Goal: Book appointment/travel/reservation

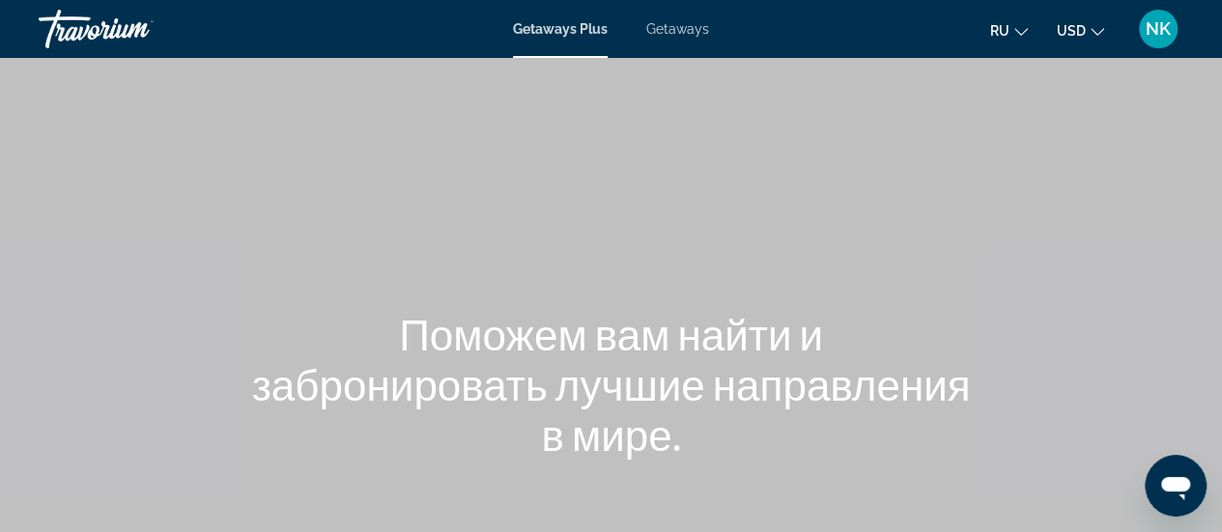
click at [1081, 297] on div "Main content" at bounding box center [611, 289] width 1222 height 579
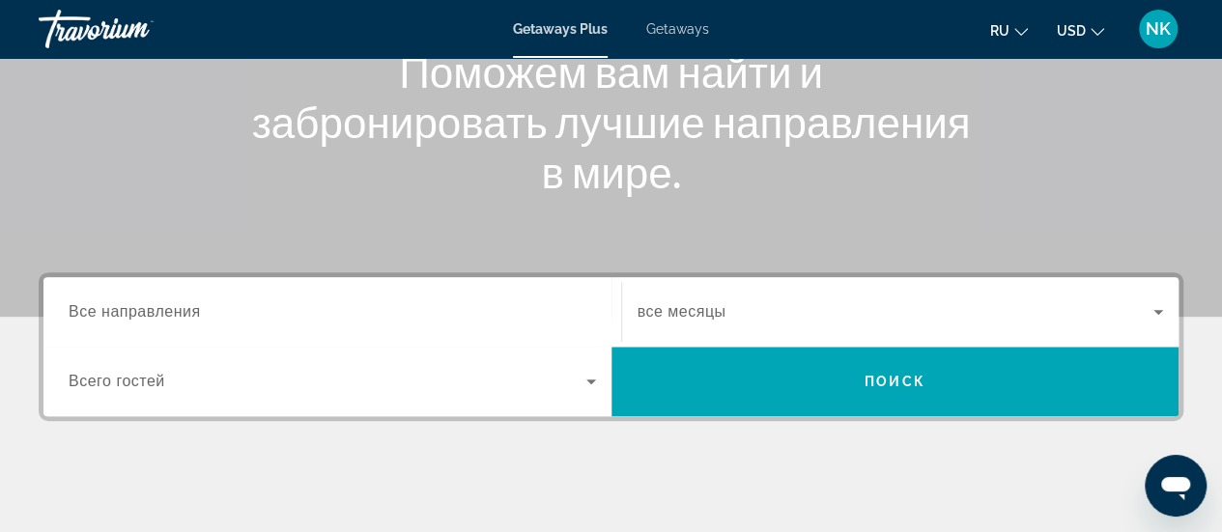
scroll to position [290, 0]
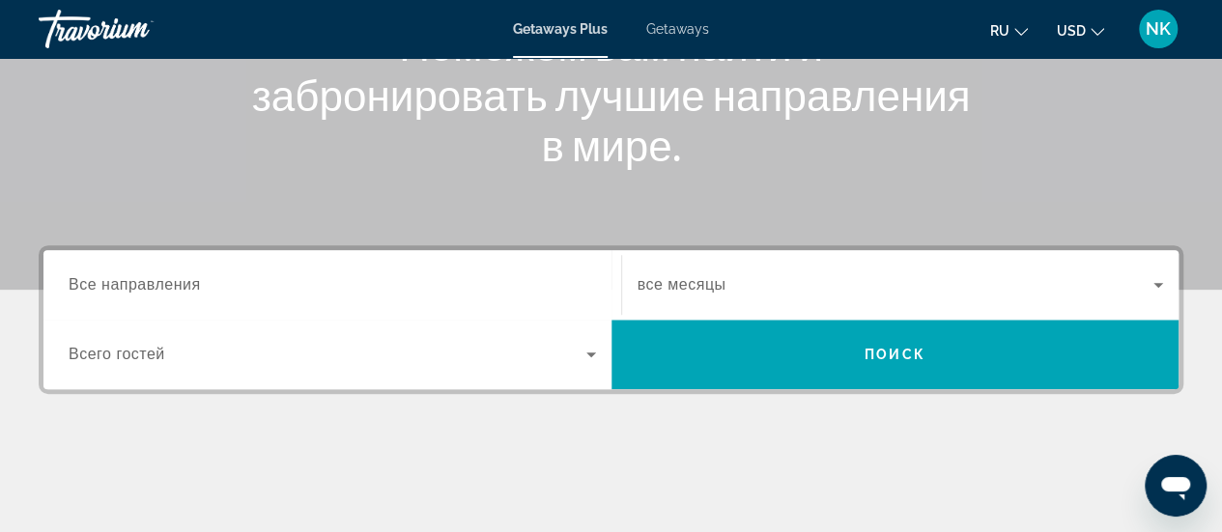
click at [305, 269] on div "Search widget" at bounding box center [332, 285] width 527 height 55
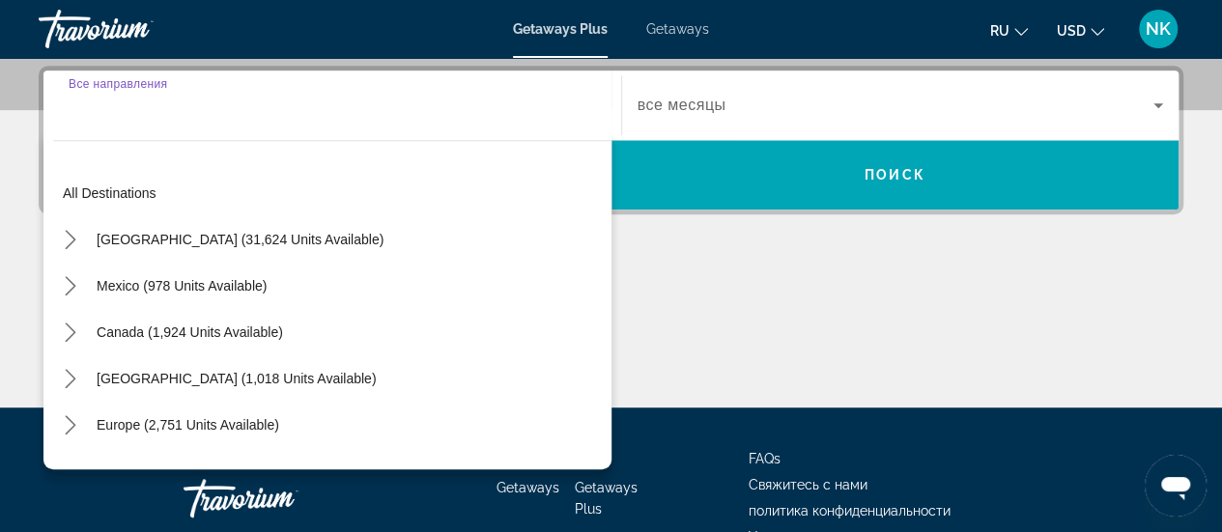
scroll to position [471, 0]
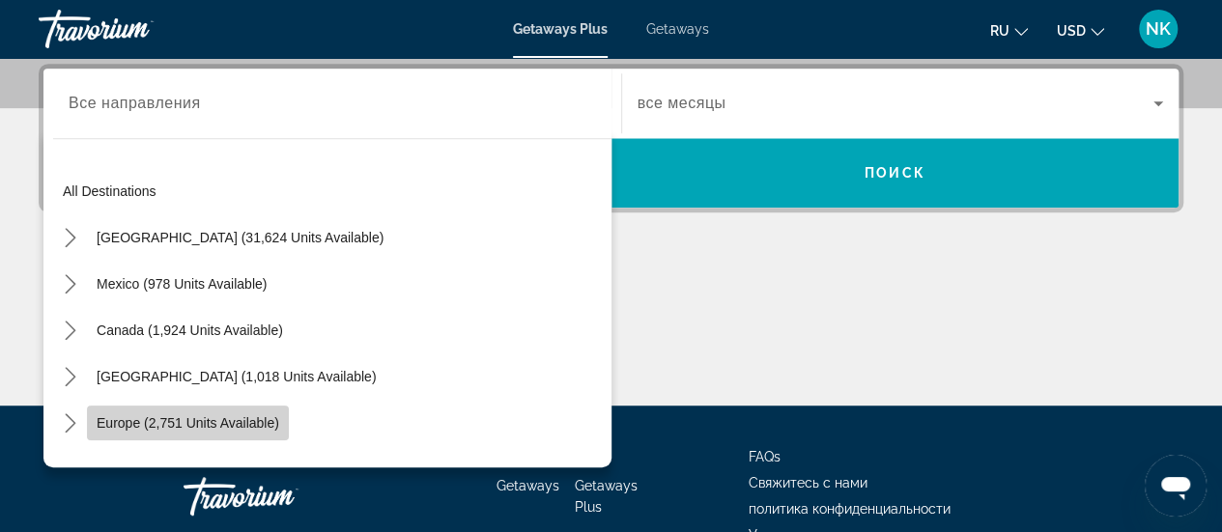
click at [200, 420] on span "Europe (2,751 units available)" at bounding box center [188, 422] width 183 height 15
type input "**********"
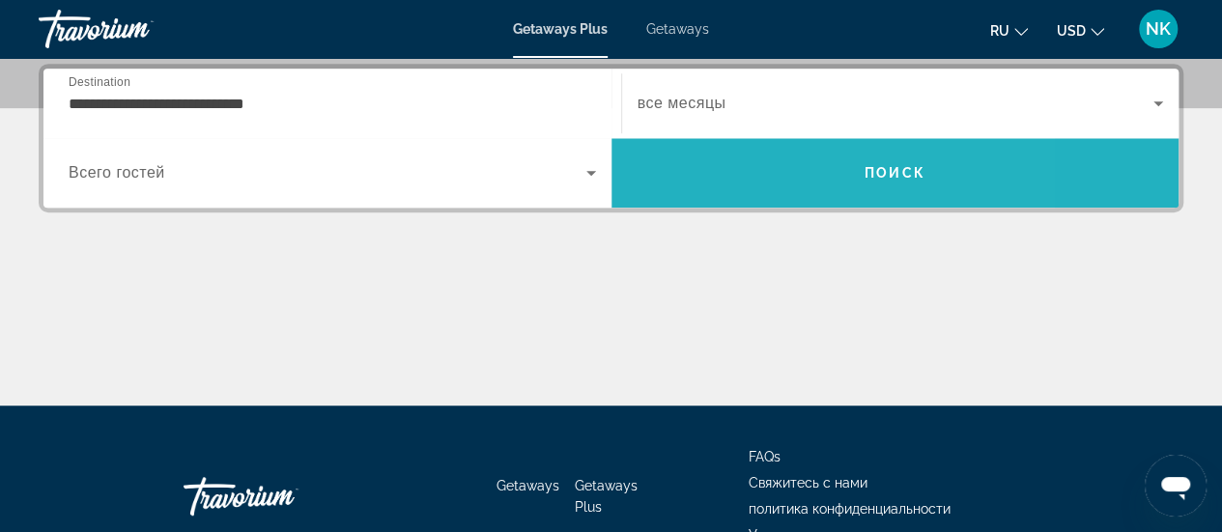
click at [872, 165] on span "Поиск" at bounding box center [894, 172] width 61 height 15
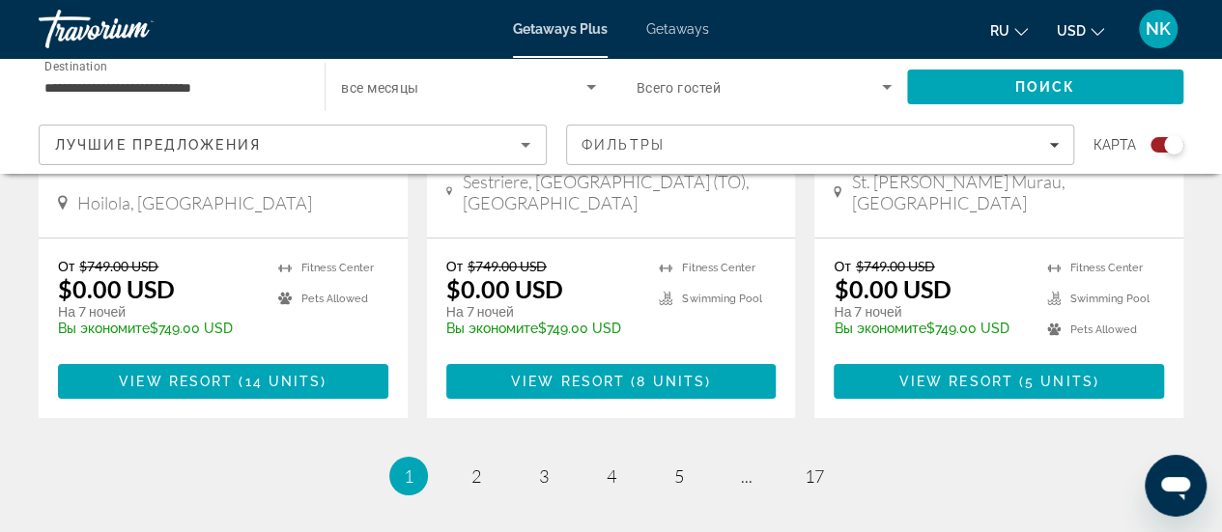
scroll to position [3187, 0]
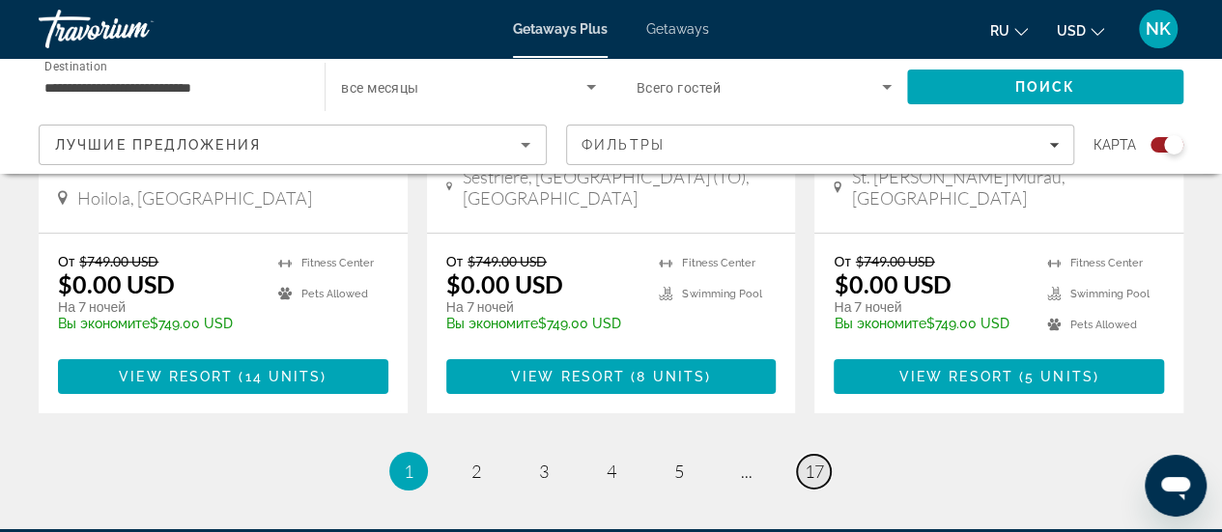
click at [818, 461] on span "17" at bounding box center [813, 471] width 19 height 21
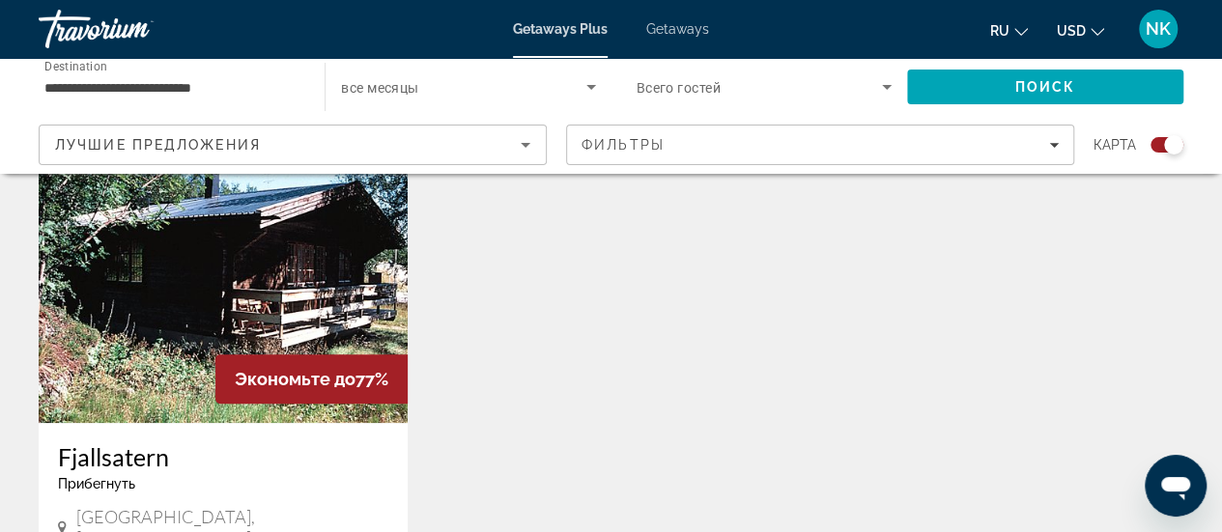
scroll to position [1036, 0]
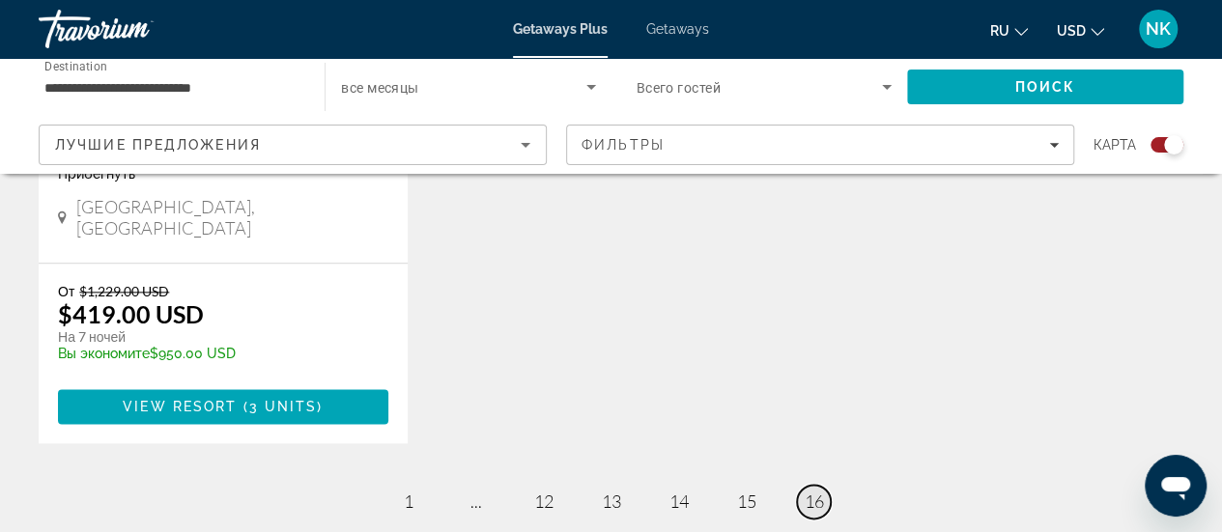
click at [820, 491] on span "16" at bounding box center [813, 501] width 19 height 21
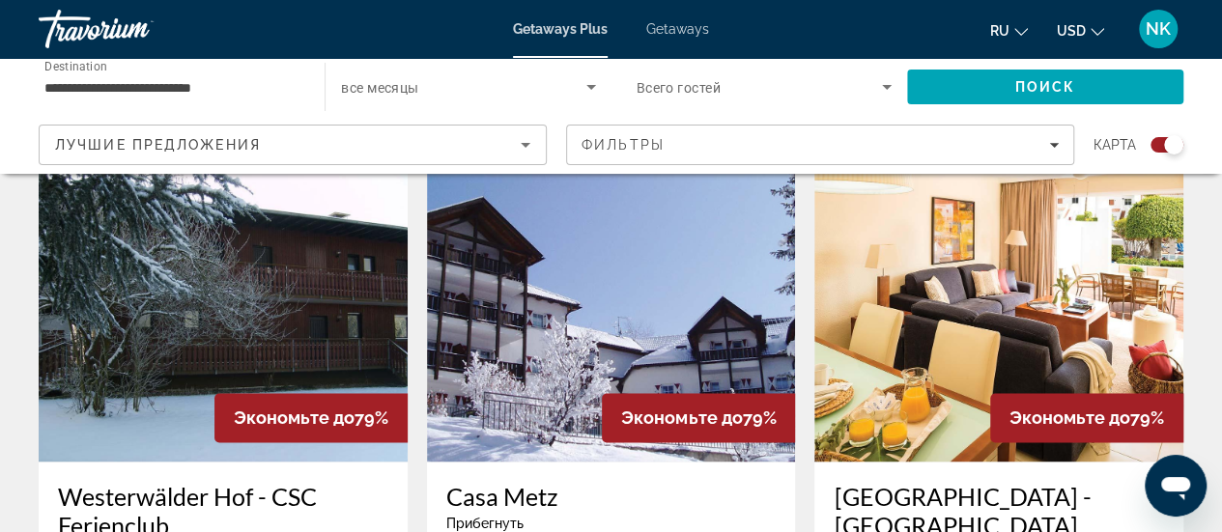
scroll to position [1326, 0]
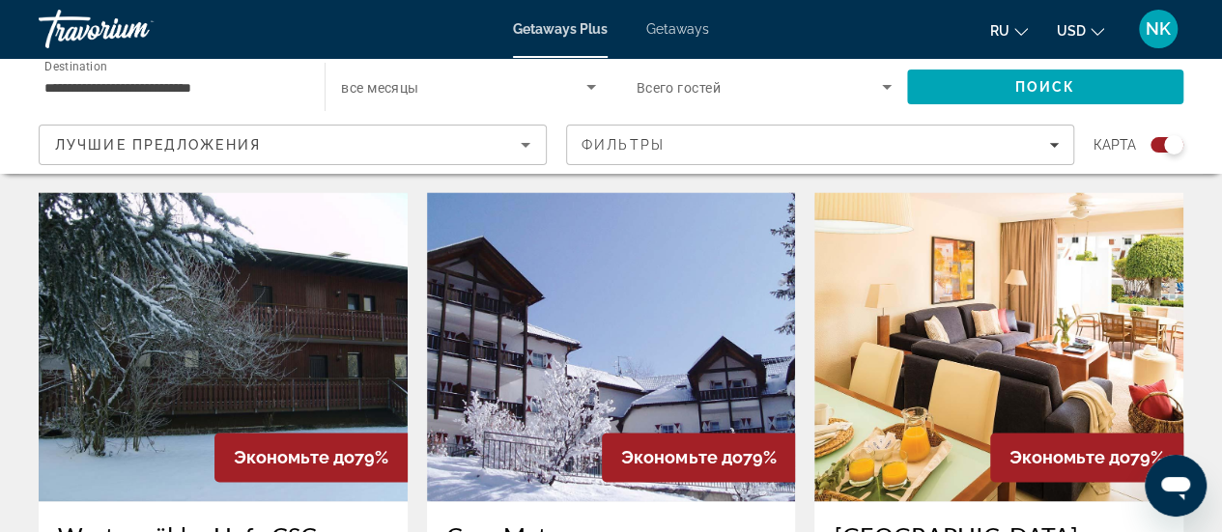
click at [964, 295] on img "Main content" at bounding box center [998, 346] width 369 height 309
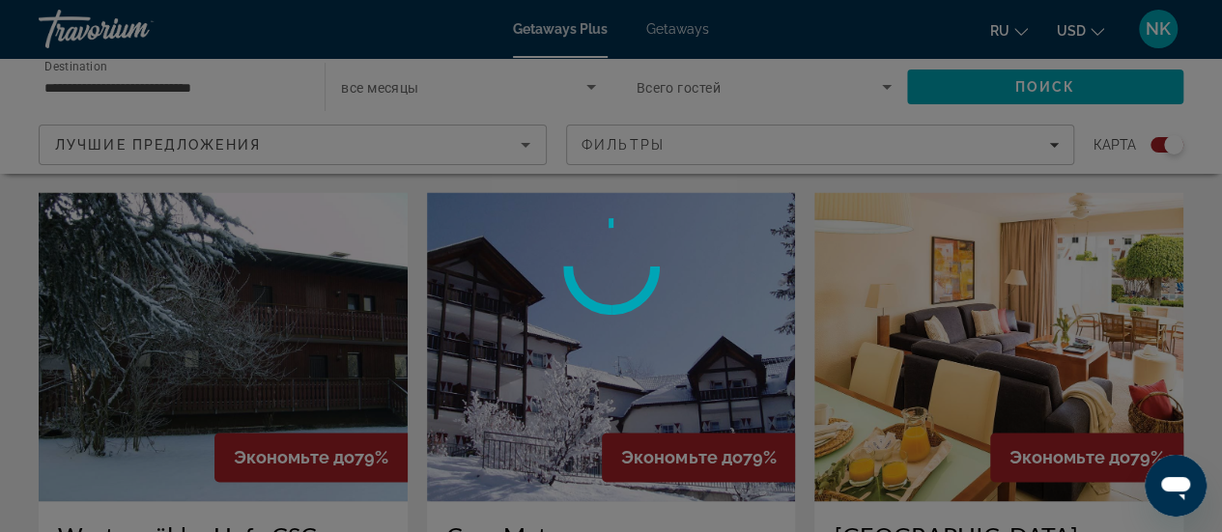
click at [964, 295] on div at bounding box center [611, 266] width 1222 height 532
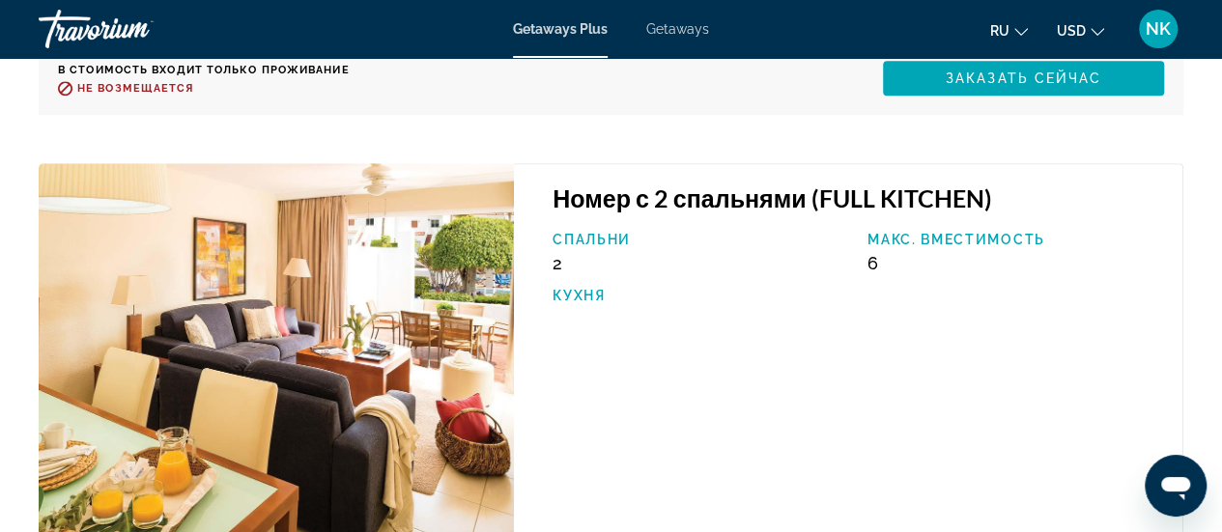
scroll to position [4154, 0]
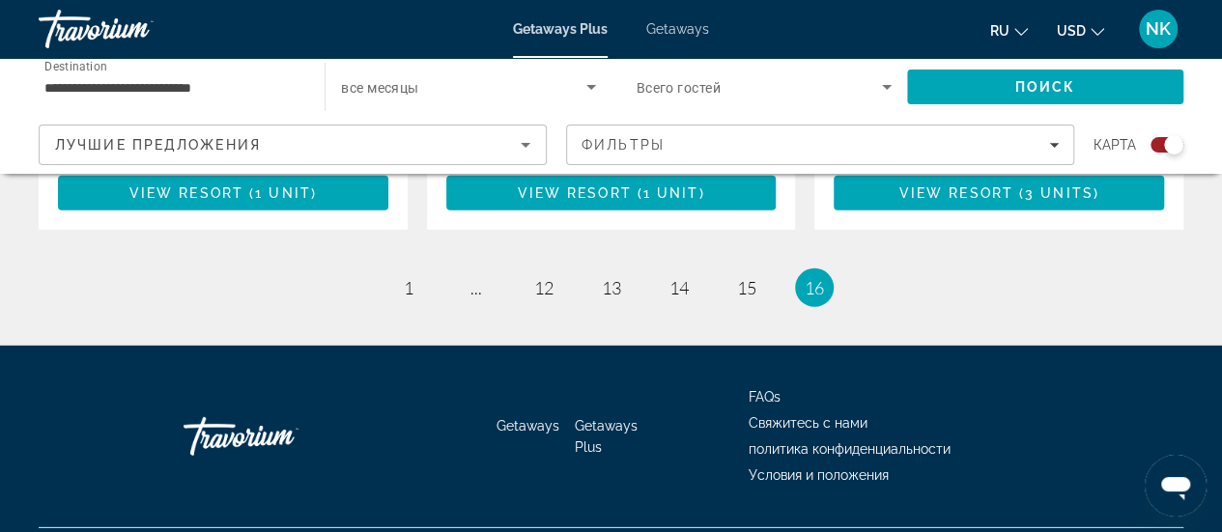
scroll to position [2690, 0]
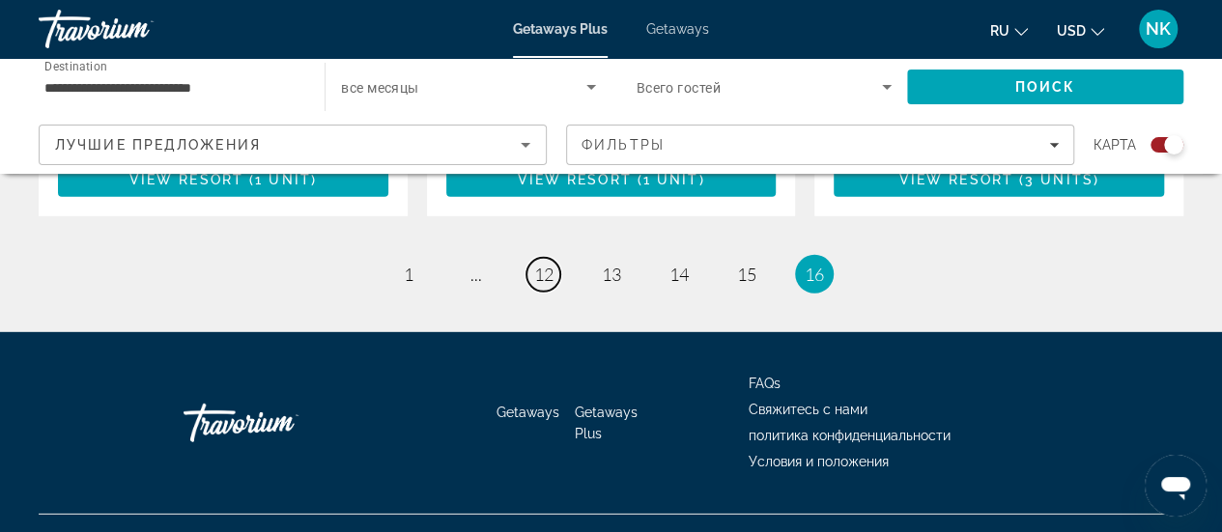
click at [543, 264] on span "12" at bounding box center [543, 274] width 19 height 21
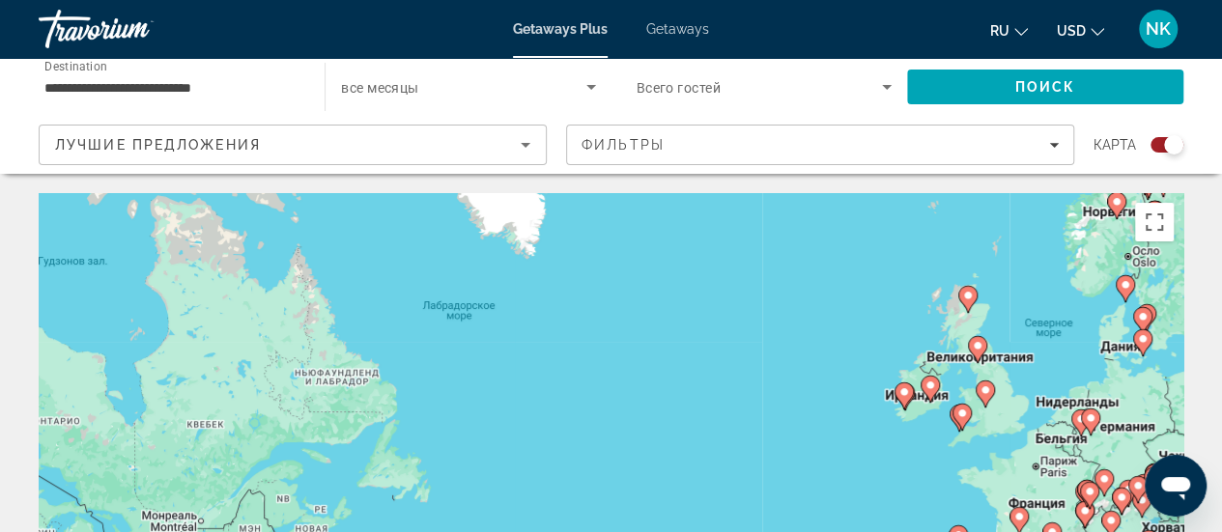
click at [400, 82] on span "все месяцы" at bounding box center [379, 87] width 77 height 15
click at [400, 82] on div "Search widget" at bounding box center [463, 86] width 244 height 23
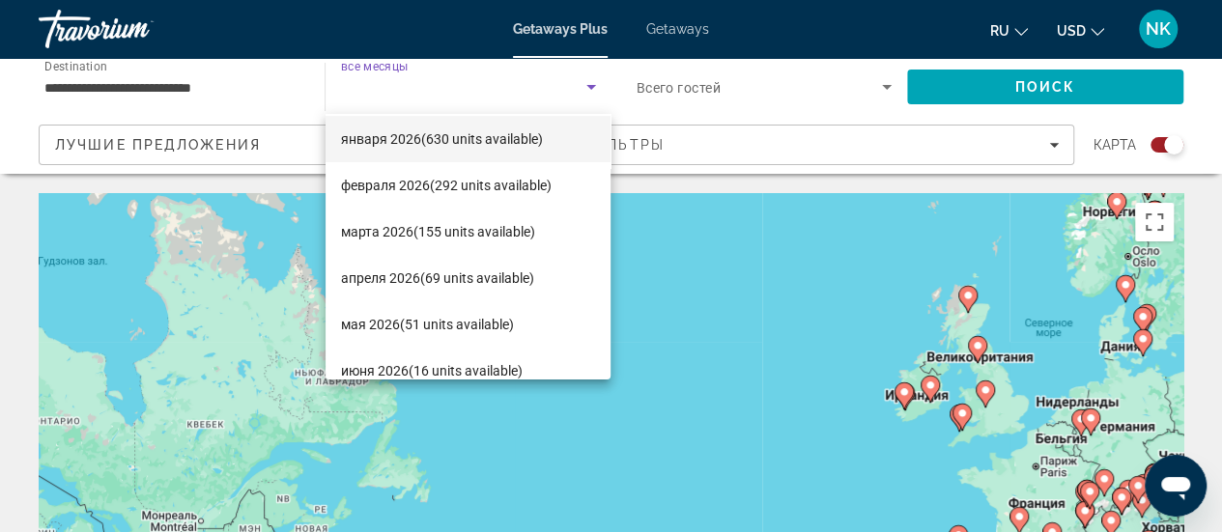
scroll to position [193, 0]
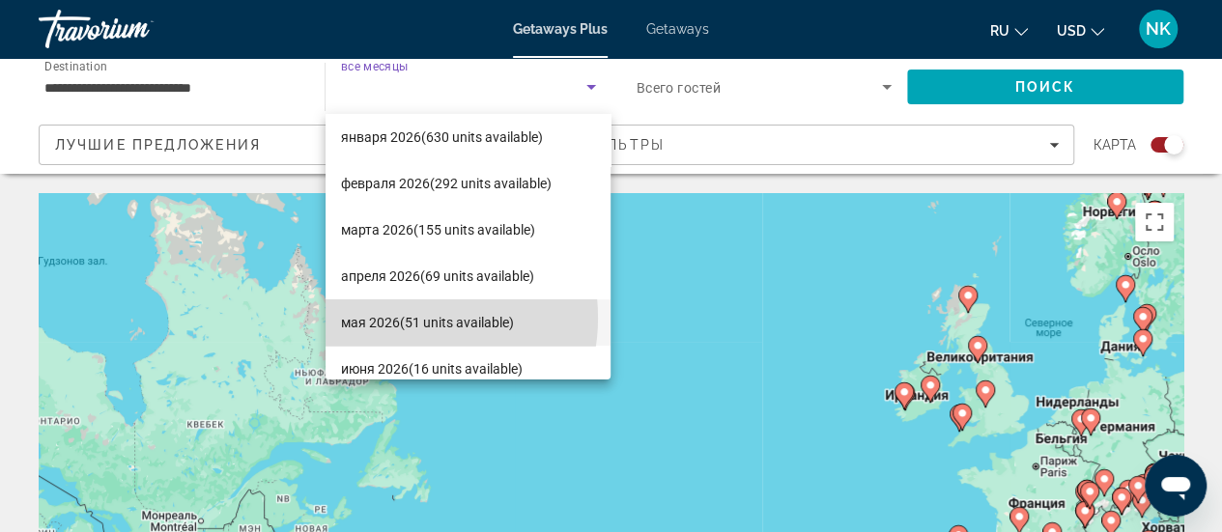
click at [400, 318] on span "мая 2026 (51 units available)" at bounding box center [427, 322] width 173 height 23
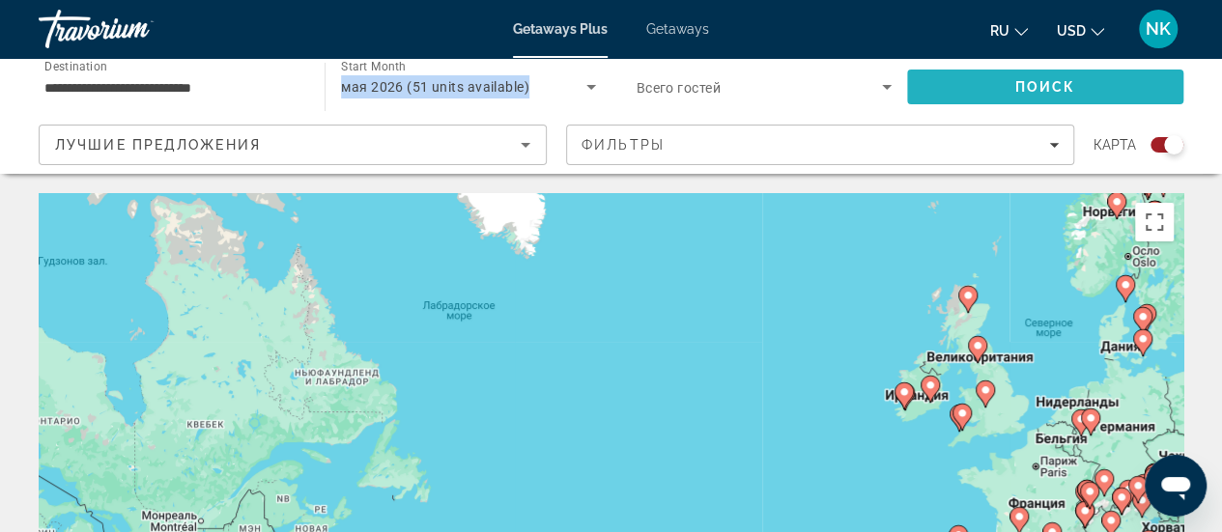
click at [1035, 79] on span "Поиск" at bounding box center [1045, 86] width 61 height 15
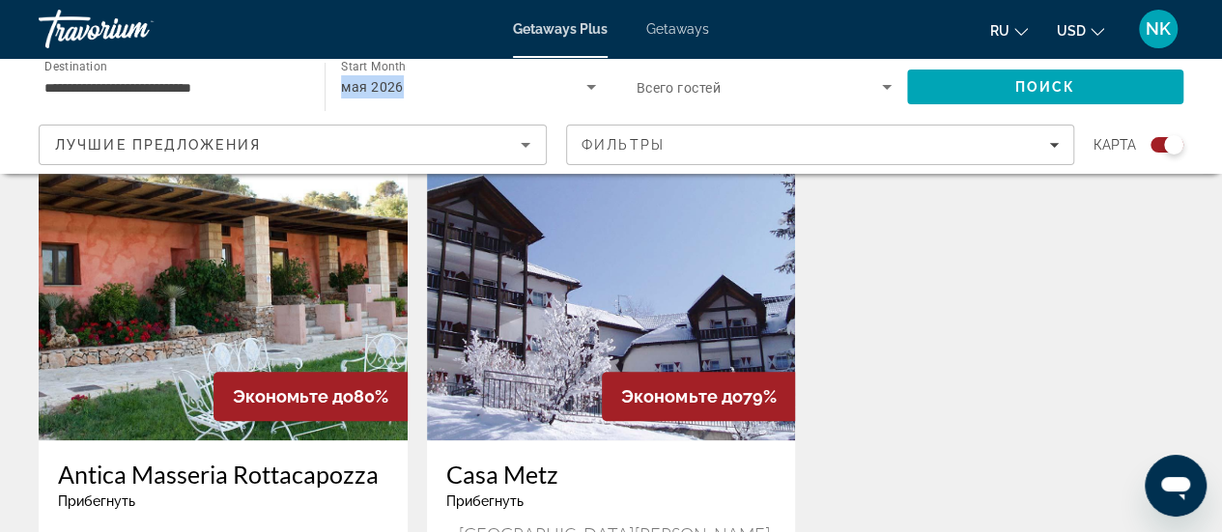
scroll to position [816, 0]
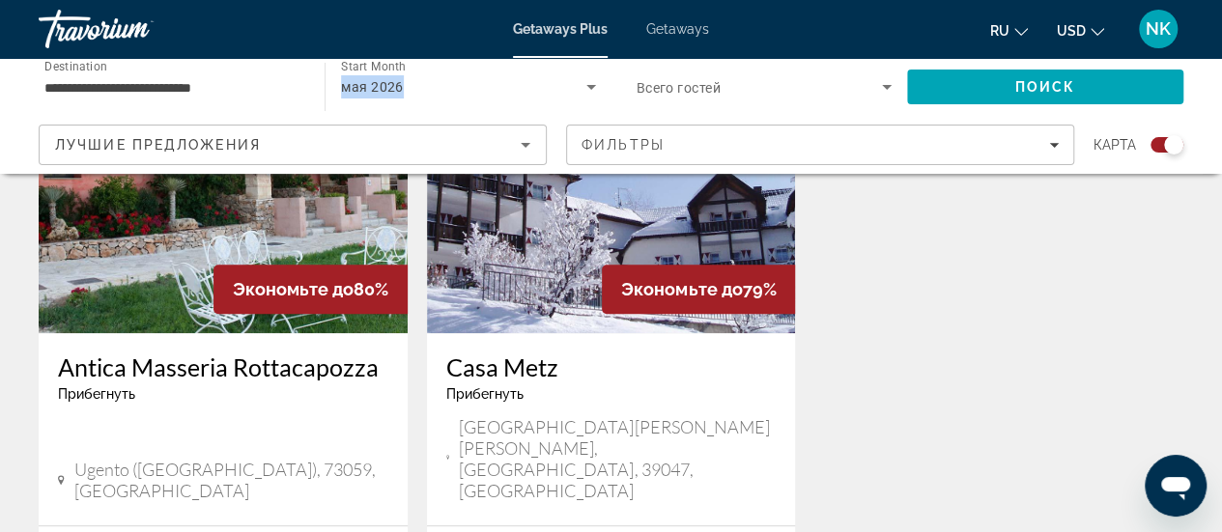
click at [187, 245] on img "Main content" at bounding box center [223, 178] width 369 height 309
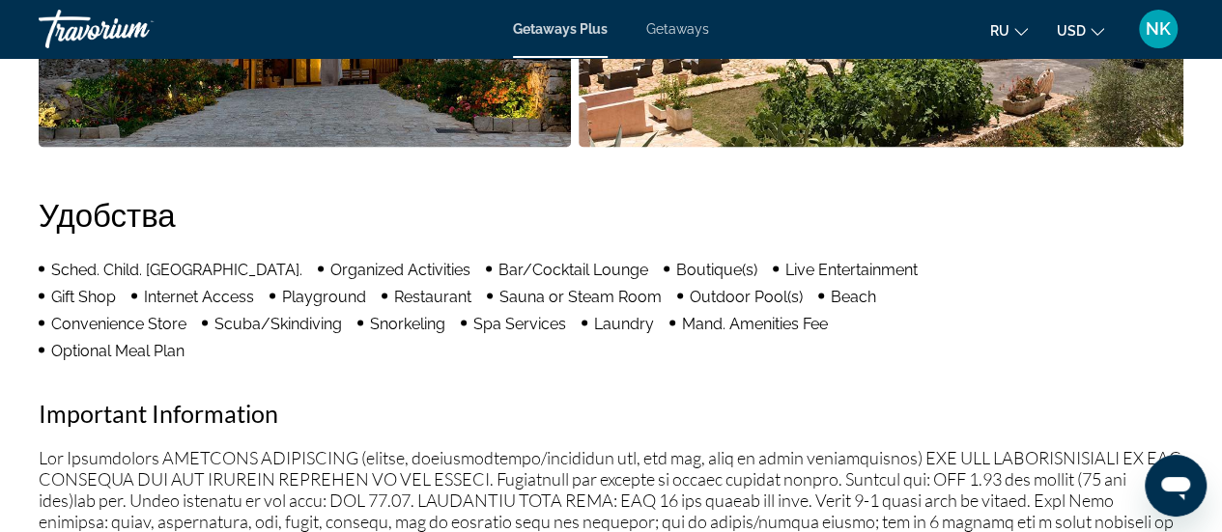
scroll to position [1738, 0]
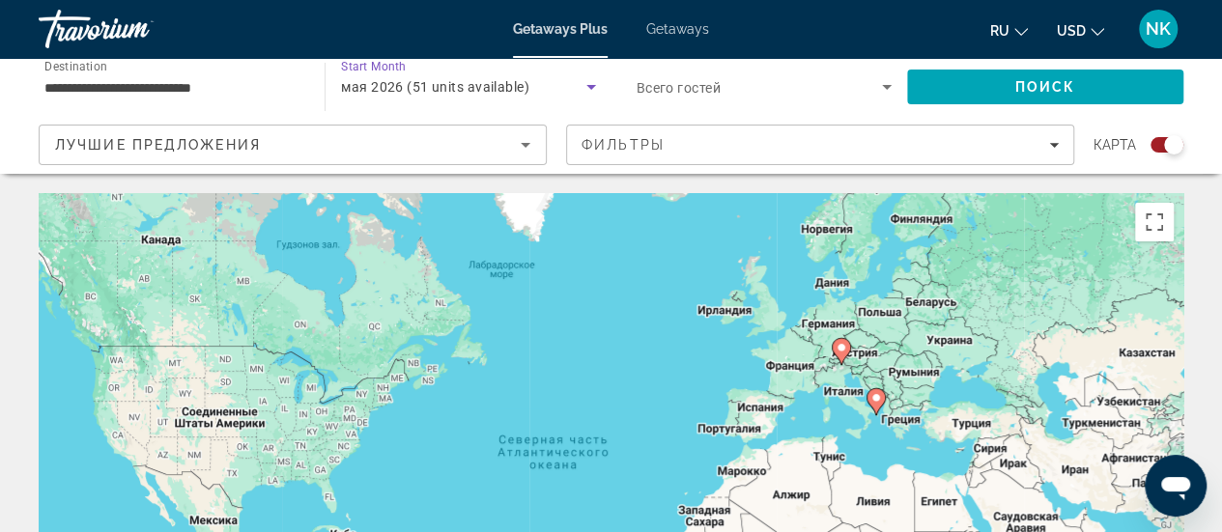
click at [589, 81] on icon "Search widget" at bounding box center [590, 86] width 23 height 23
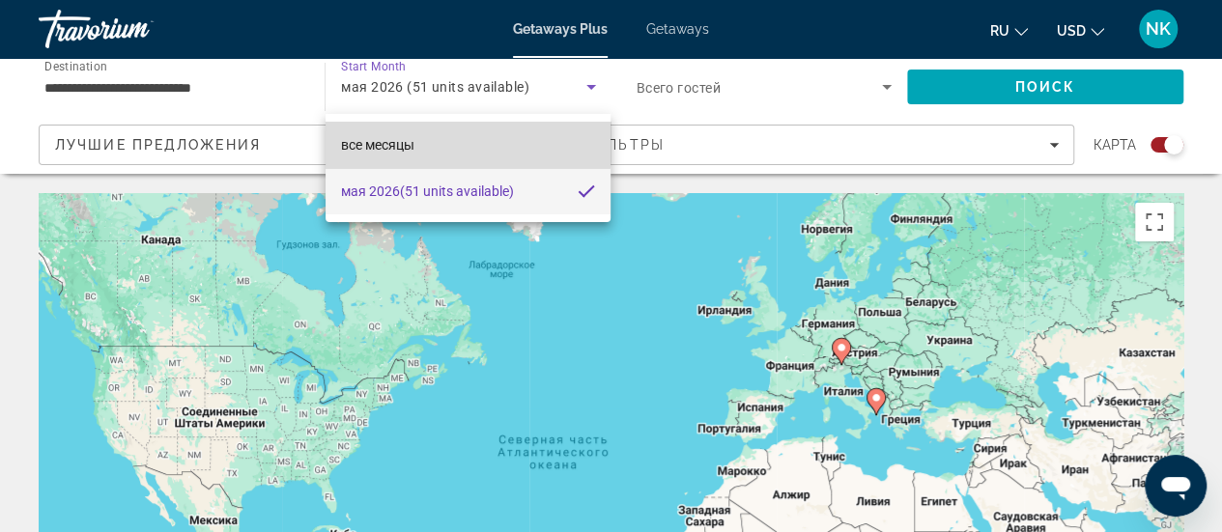
click at [414, 134] on span "все месяцы" at bounding box center [377, 144] width 73 height 23
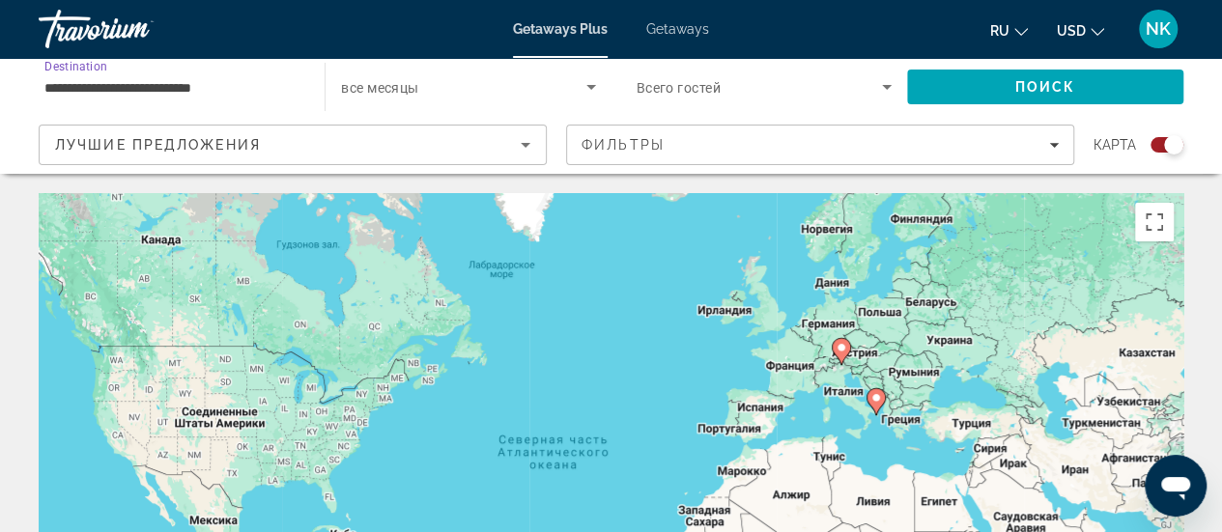
click at [272, 80] on input "**********" at bounding box center [171, 87] width 255 height 23
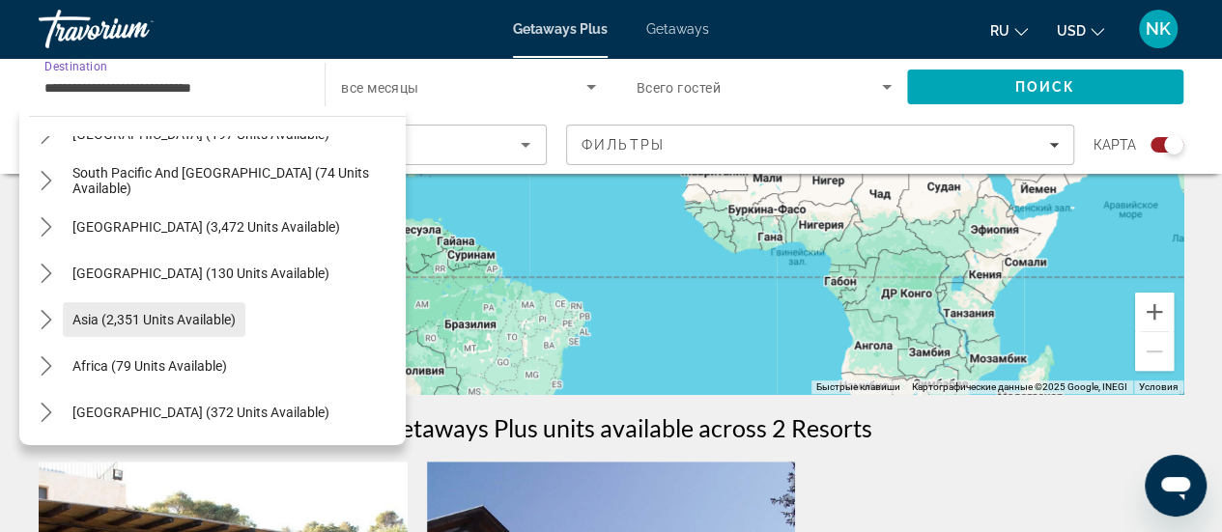
scroll to position [386, 0]
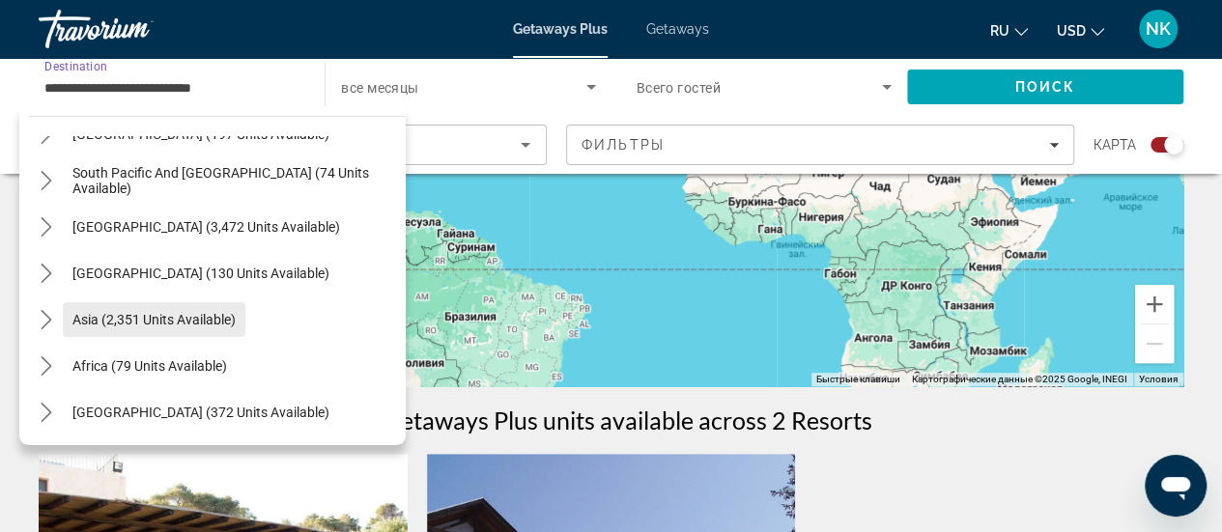
click at [139, 313] on span "Asia (2,351 units available)" at bounding box center [153, 319] width 163 height 15
type input "**********"
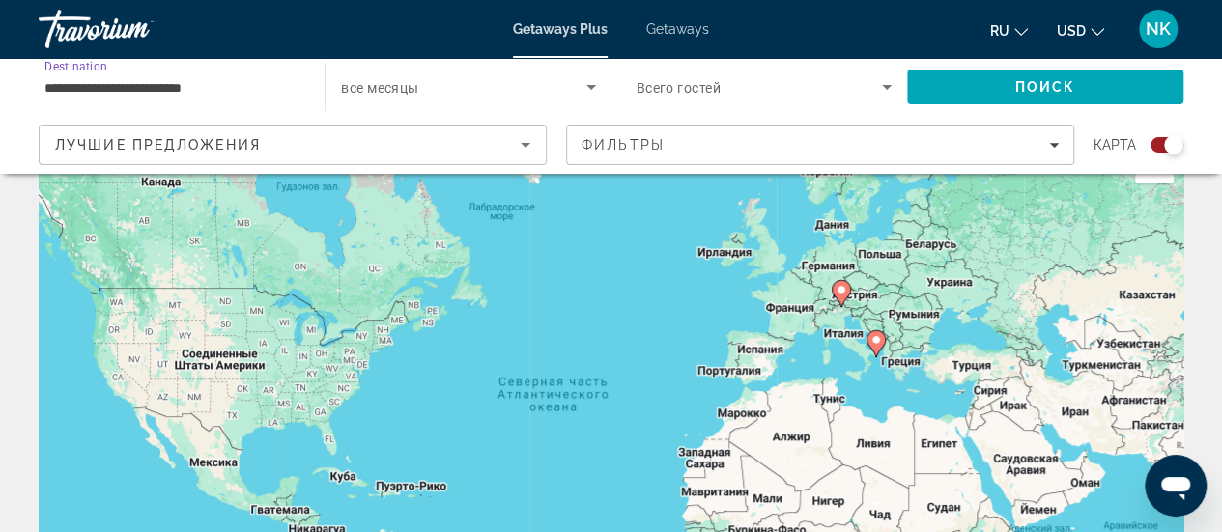
scroll to position [0, 0]
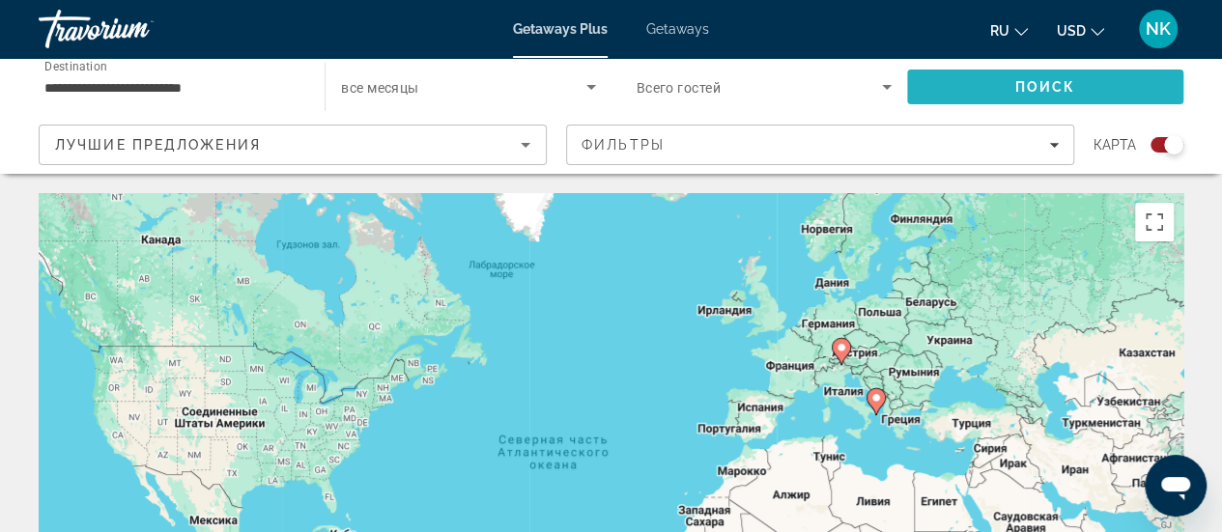
click at [973, 80] on span "Search" at bounding box center [1045, 87] width 276 height 46
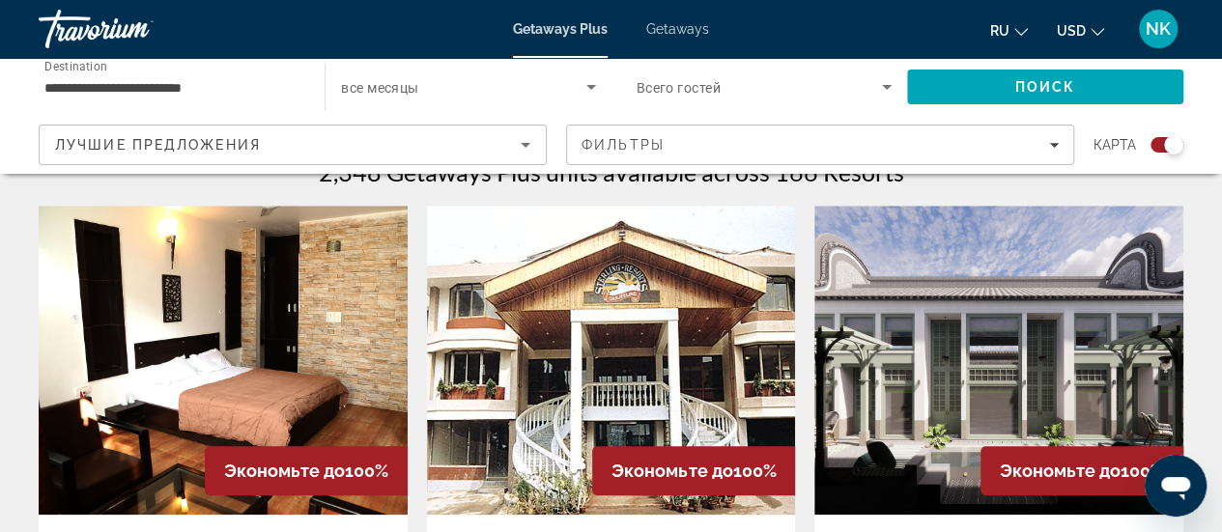
scroll to position [630, 0]
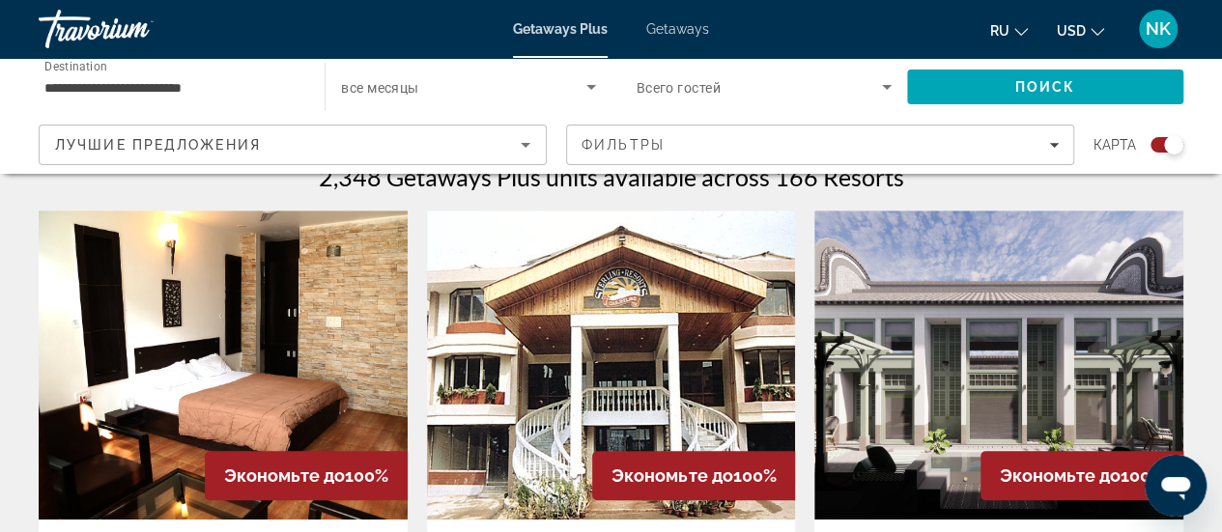
click at [187, 332] on img "Main content" at bounding box center [223, 365] width 369 height 309
click at [0, 0] on div at bounding box center [0, 0] width 0 height 0
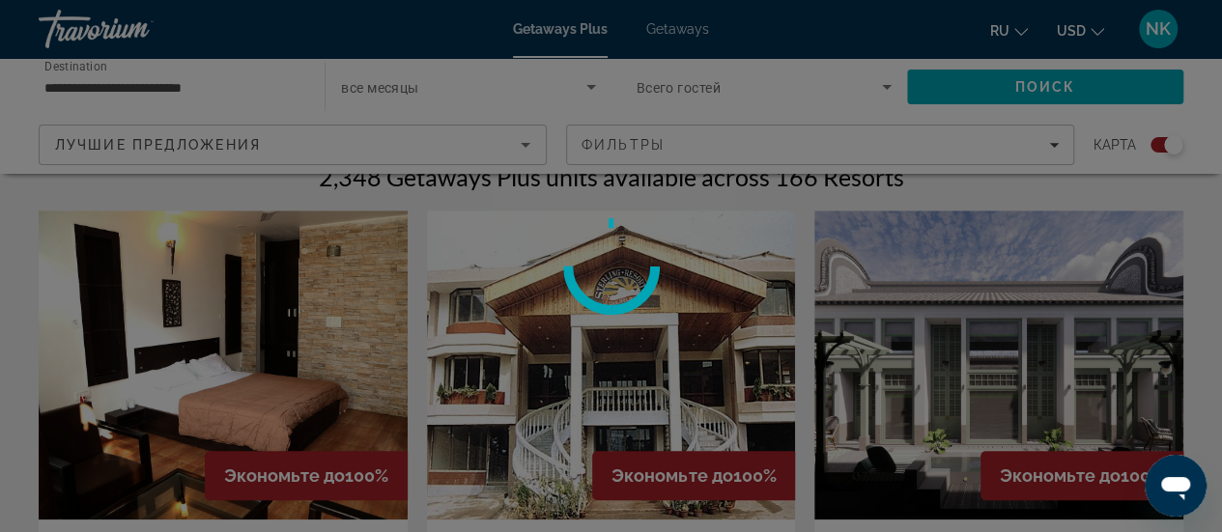
click at [187, 332] on div at bounding box center [611, 266] width 1222 height 532
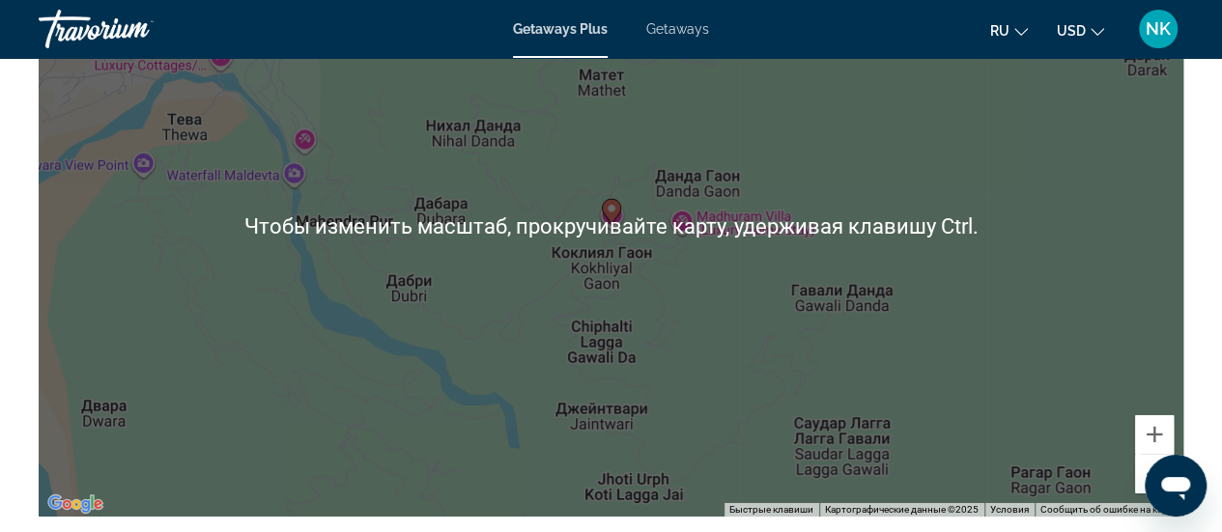
scroll to position [2897, 0]
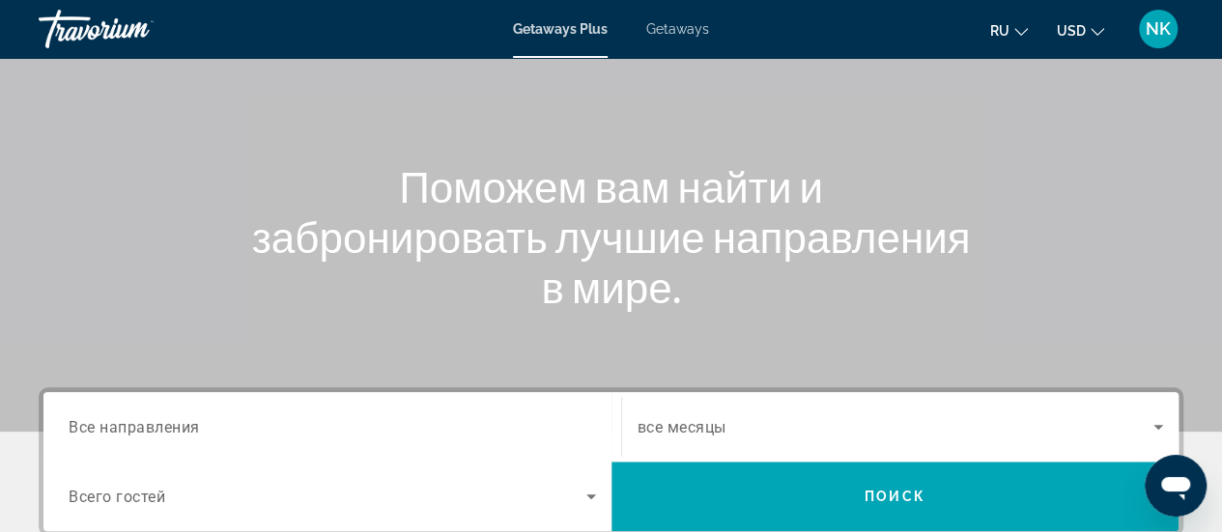
scroll to position [386, 0]
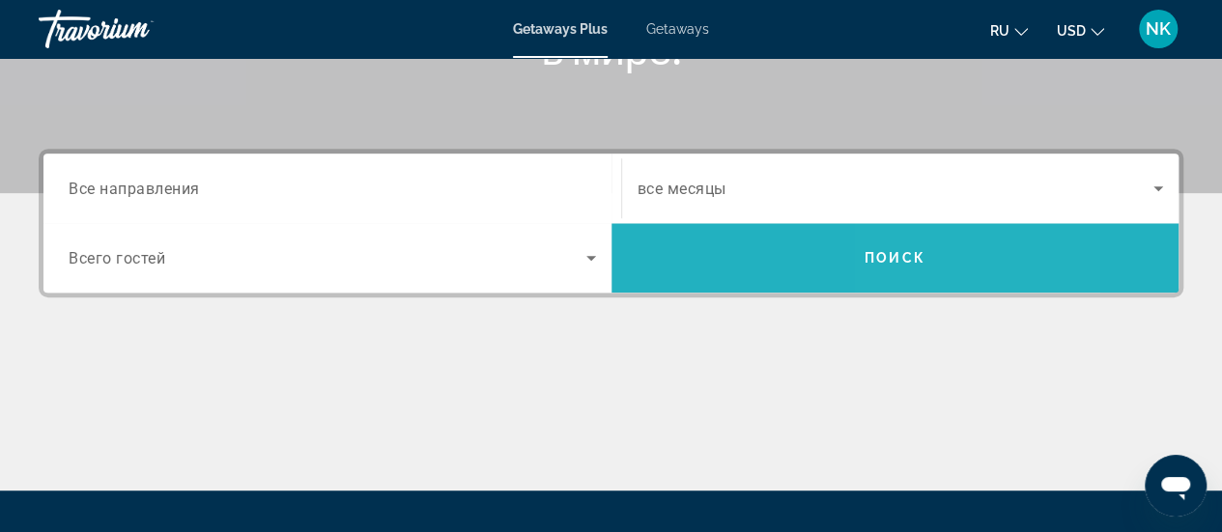
click at [934, 250] on span "Search" at bounding box center [895, 258] width 568 height 46
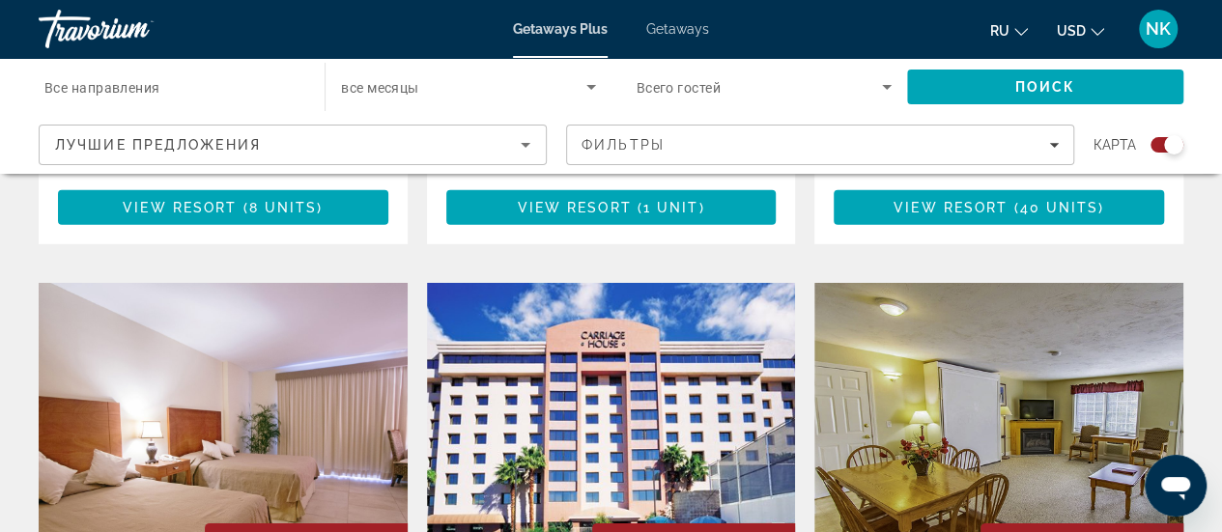
scroll to position [2657, 0]
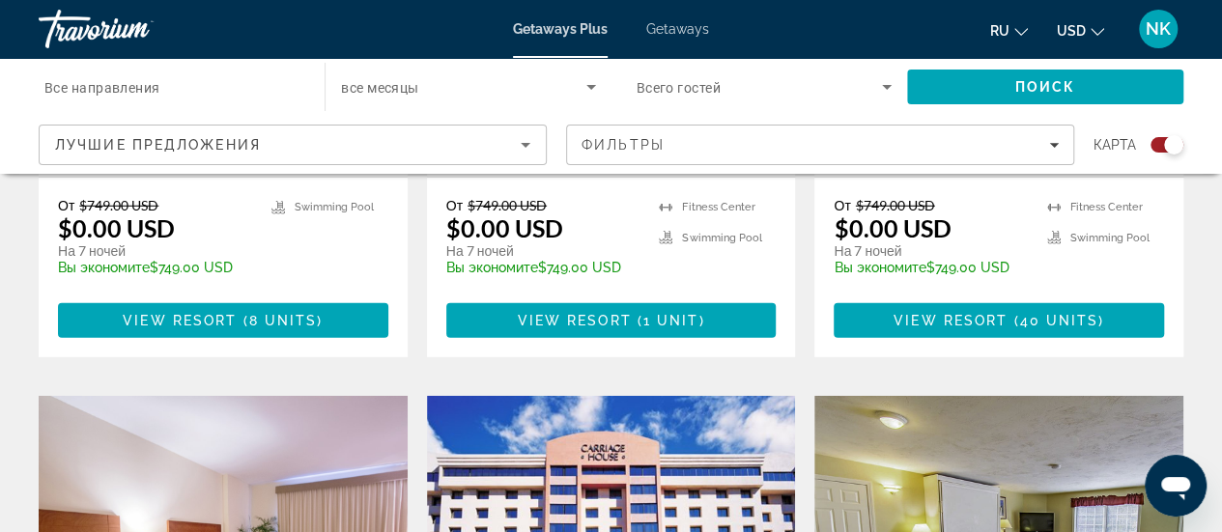
click at [219, 83] on input "Destination Все направления" at bounding box center [171, 87] width 255 height 23
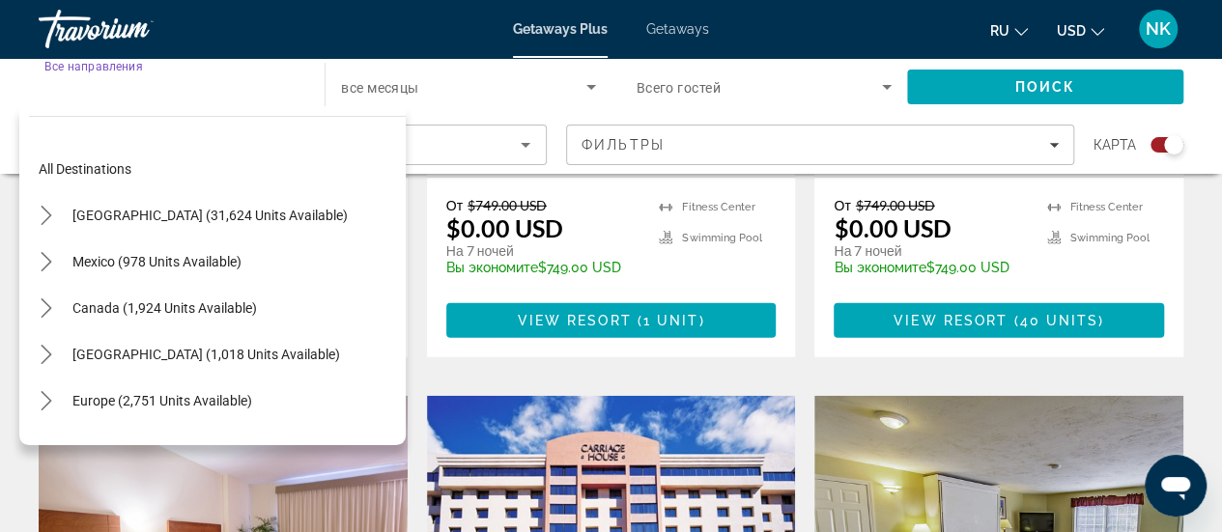
click at [219, 83] on input "Destination Все направления" at bounding box center [171, 87] width 255 height 23
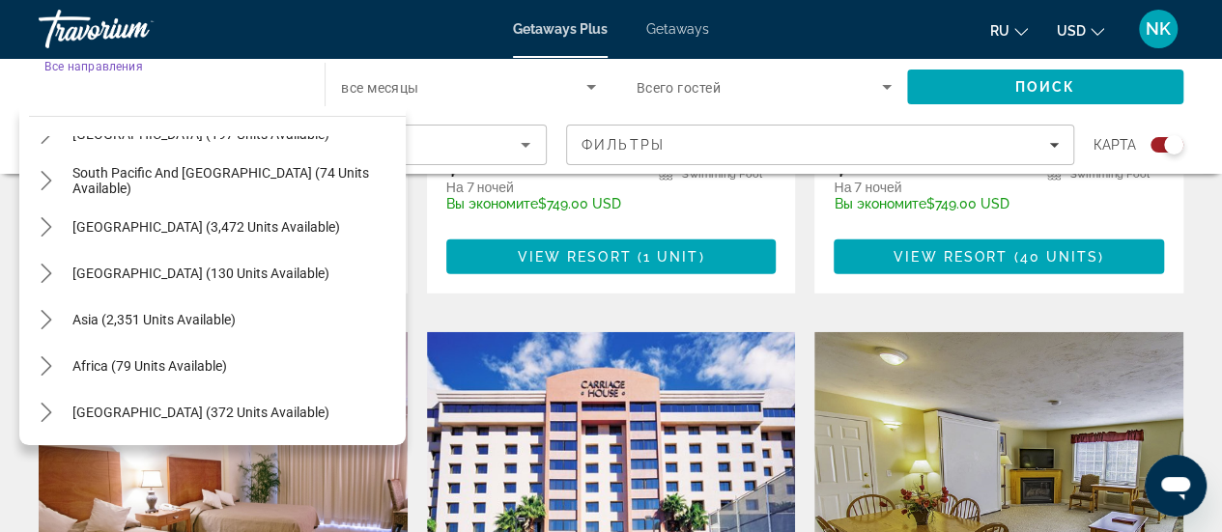
scroll to position [2754, 0]
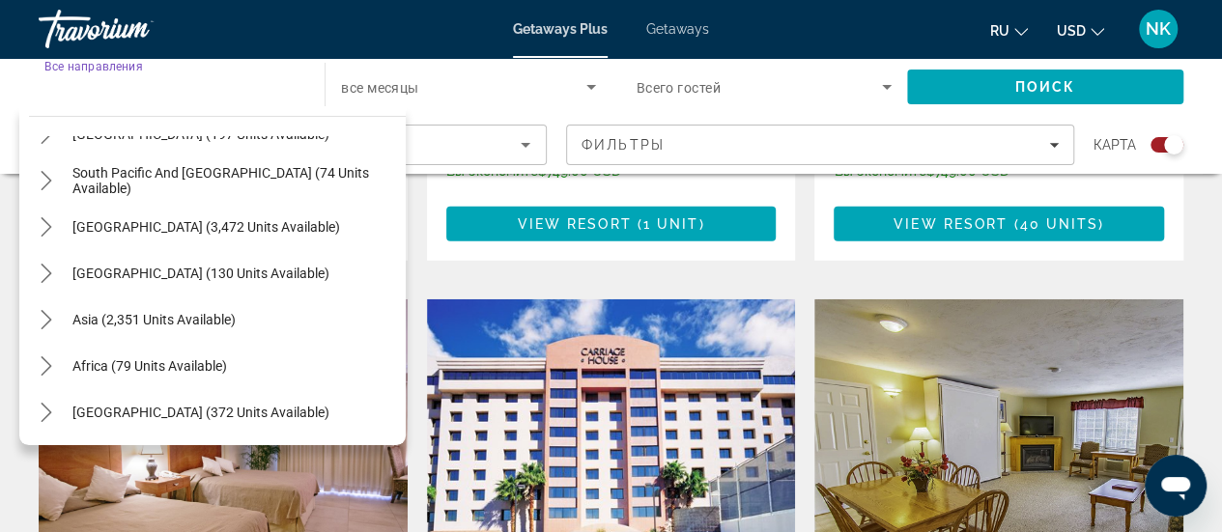
click at [151, 364] on span "Africa (79 units available)" at bounding box center [149, 365] width 155 height 15
type input "**********"
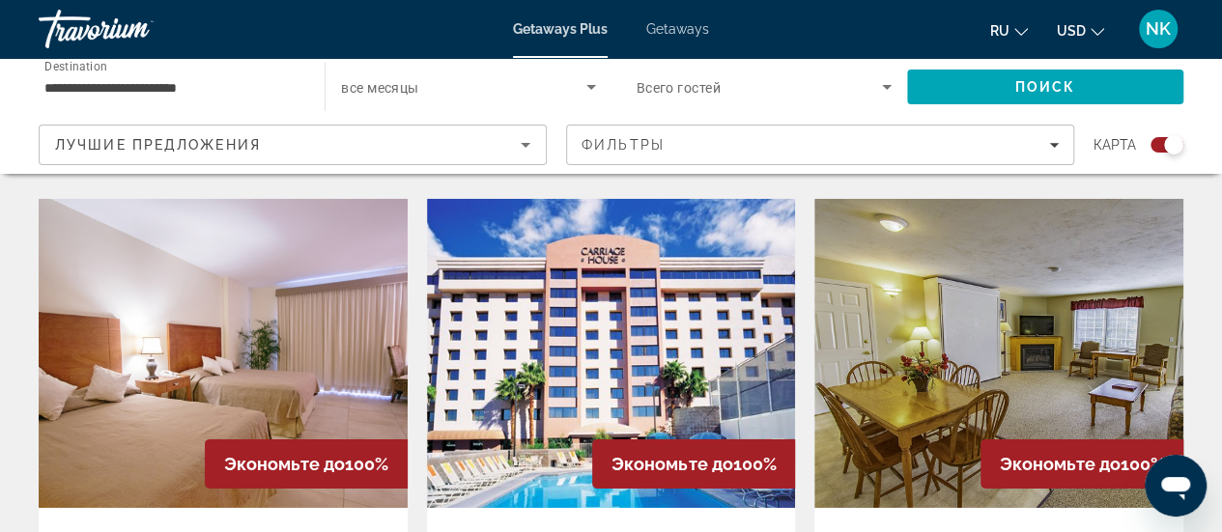
scroll to position [2851, 0]
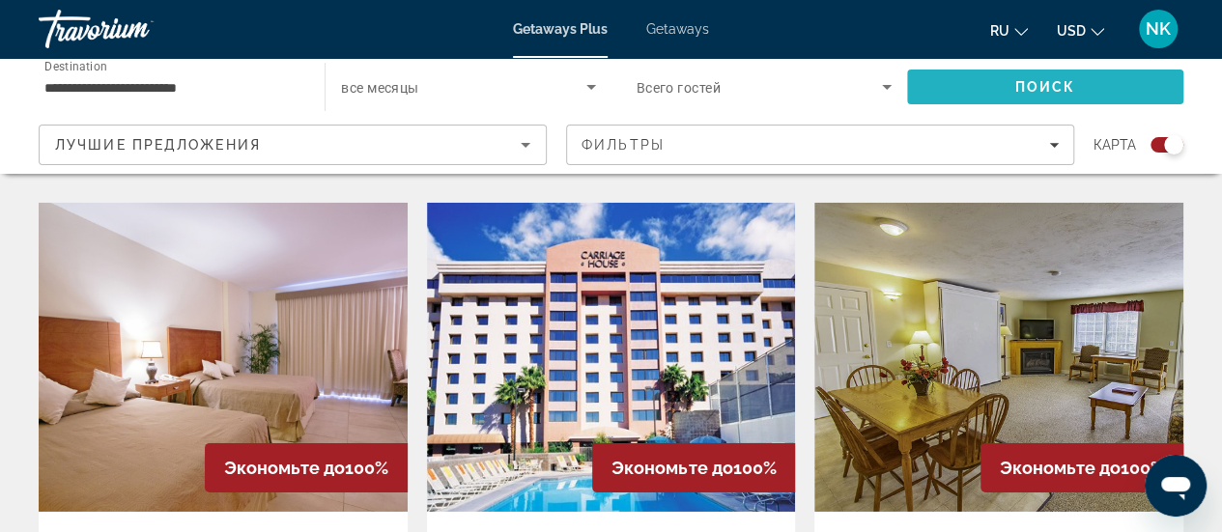
click at [981, 83] on span "Search" at bounding box center [1045, 87] width 276 height 46
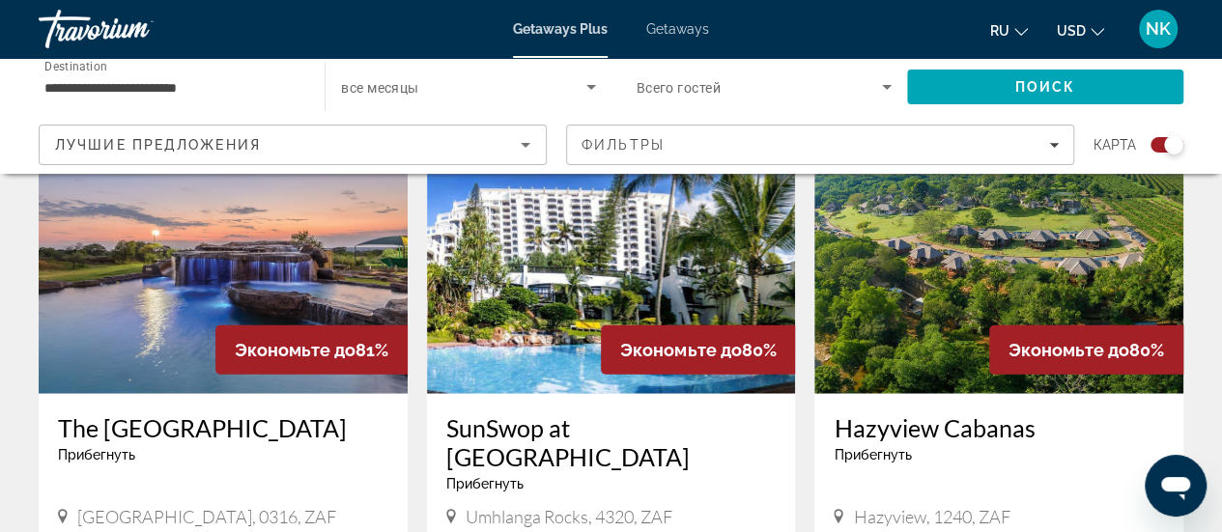
scroll to position [1931, 0]
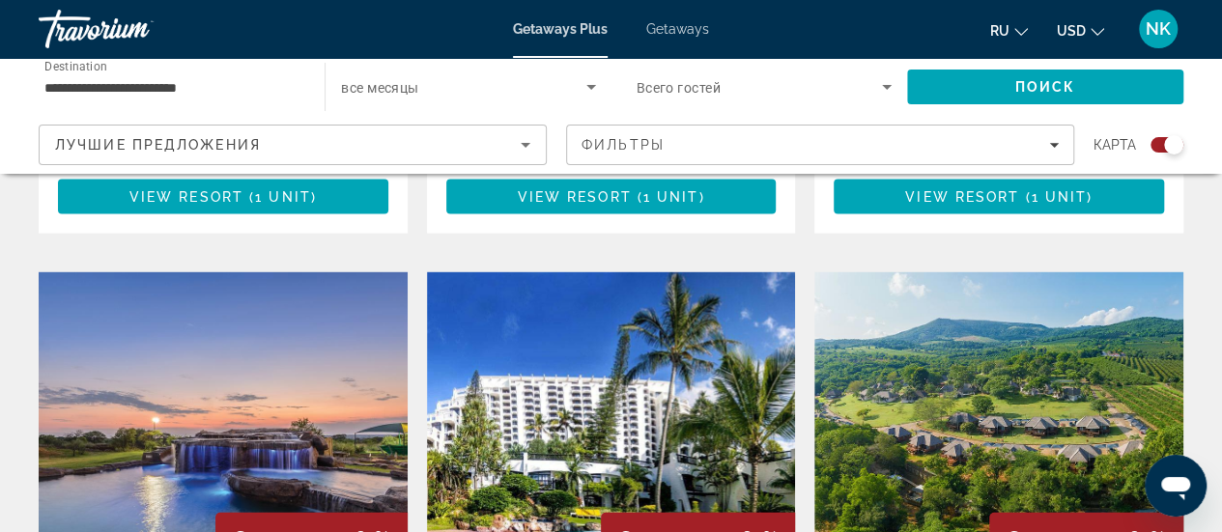
click at [195, 334] on img "Main content" at bounding box center [223, 426] width 369 height 309
